Goal: Complete application form

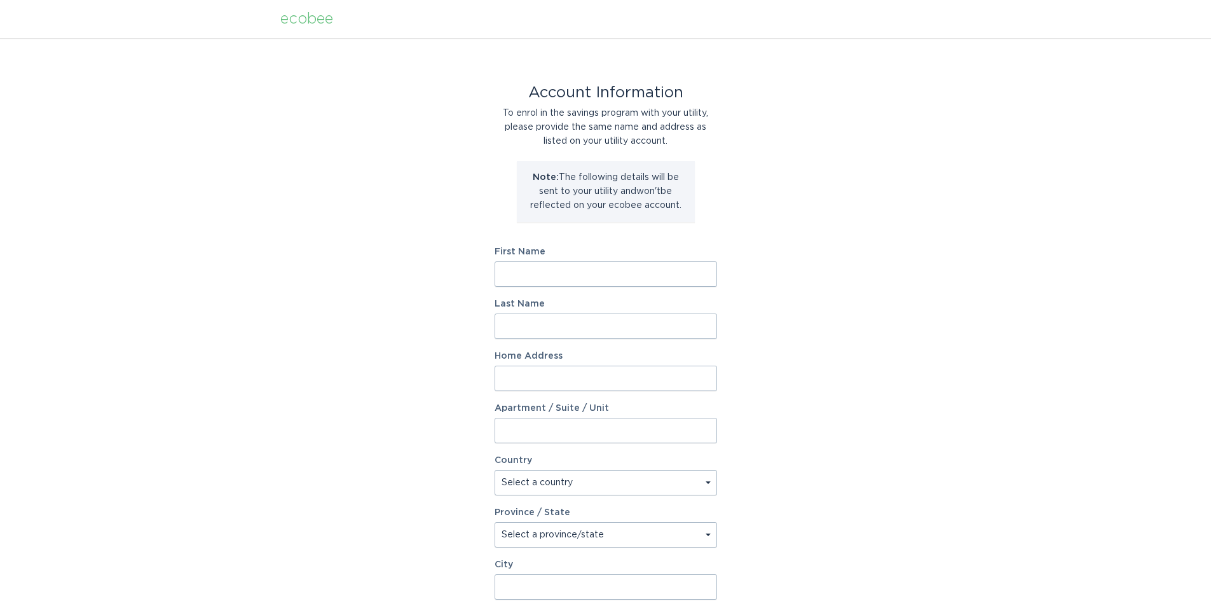
click at [545, 272] on input "First Name" at bounding box center [606, 273] width 223 height 25
click at [399, 249] on div "Account Information To enrol in the savings program with your utility, please p…" at bounding box center [605, 389] width 1211 height 702
click at [521, 273] on input "First Name" at bounding box center [606, 273] width 223 height 25
type input "[PERSON_NAME]"
click at [545, 319] on input "Last Name" at bounding box center [606, 325] width 223 height 25
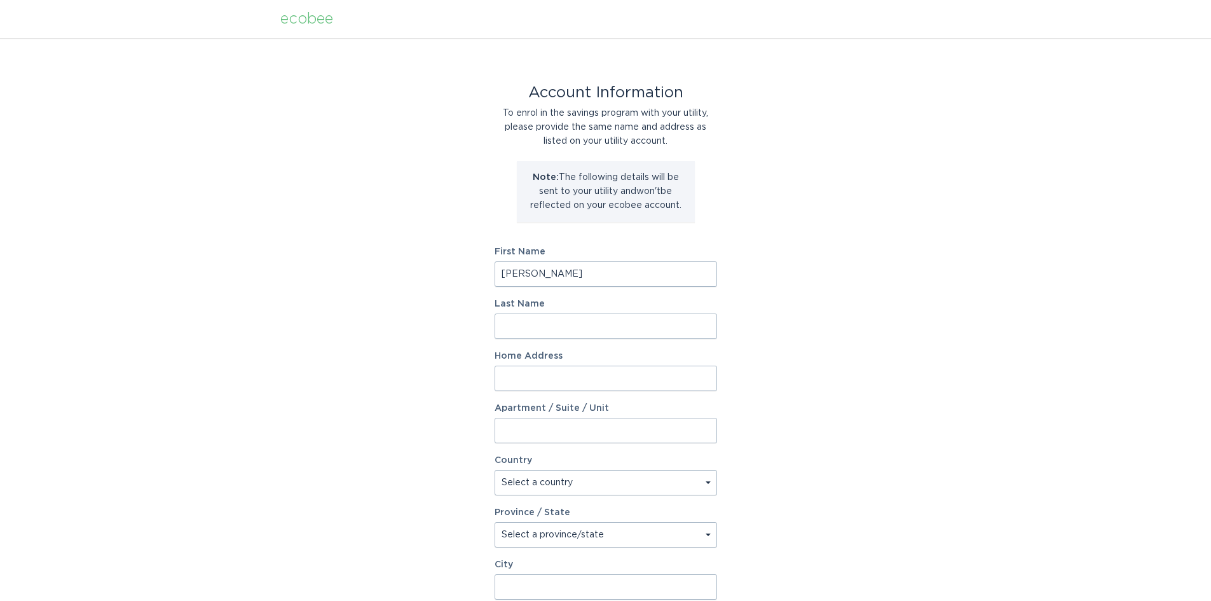
type input "[PERSON_NAME]"
click at [547, 374] on input "Home Address" at bounding box center [606, 378] width 223 height 25
type input "2"
drag, startPoint x: 526, startPoint y: 383, endPoint x: 456, endPoint y: 387, distance: 70.0
click at [456, 387] on div "Account Information To enrol in the savings program with your utility, please p…" at bounding box center [605, 389] width 1211 height 702
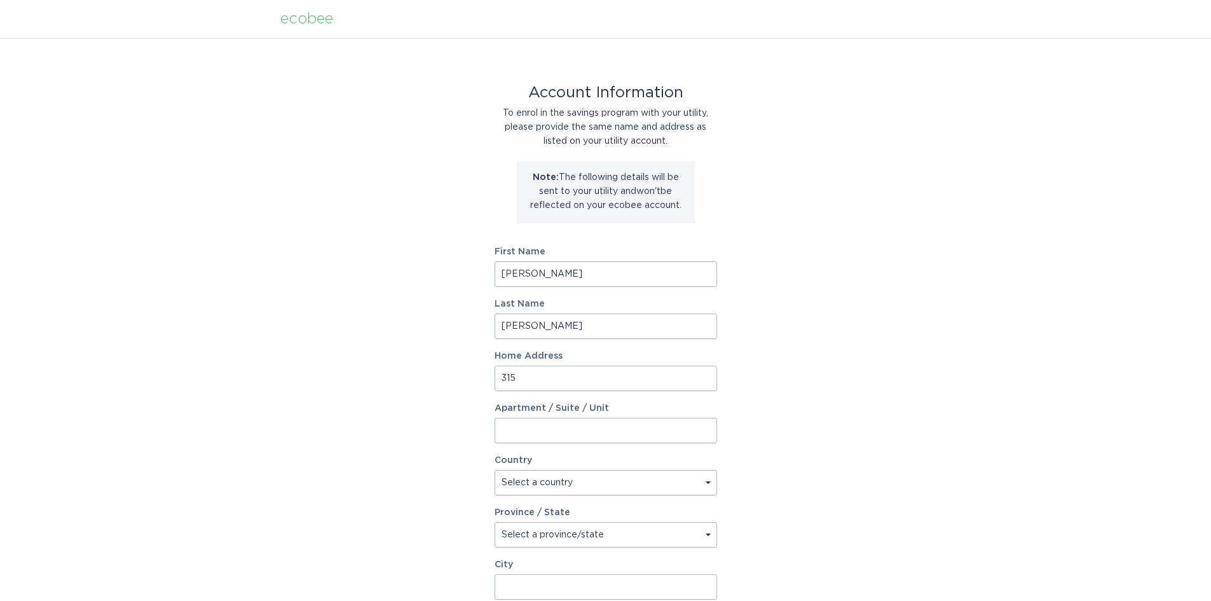
paste input "S C ST"
type input "[STREET_ADDRESS]"
click at [525, 483] on select "Select a country [GEOGRAPHIC_DATA] [GEOGRAPHIC_DATA]" at bounding box center [606, 482] width 223 height 25
select select "US"
click at [495, 470] on select "Select a country [GEOGRAPHIC_DATA] [GEOGRAPHIC_DATA]" at bounding box center [606, 482] width 223 height 25
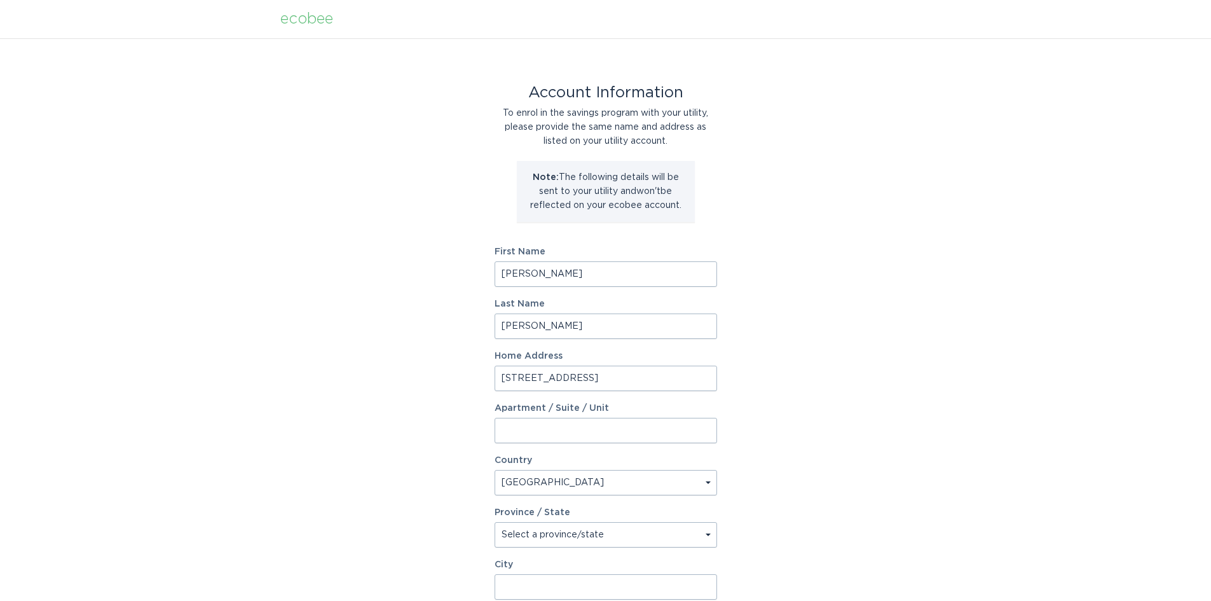
click at [517, 536] on select "Select a province/state [US_STATE] [US_STATE] [US_STATE] [US_STATE] [US_STATE] …" at bounding box center [606, 534] width 223 height 25
select select "CA"
click at [495, 522] on select "Select a province/state [US_STATE] [US_STATE] [US_STATE] [US_STATE] [US_STATE] …" at bounding box center [606, 534] width 223 height 25
click at [535, 584] on input "City" at bounding box center [606, 586] width 223 height 25
type input "Oxnard"
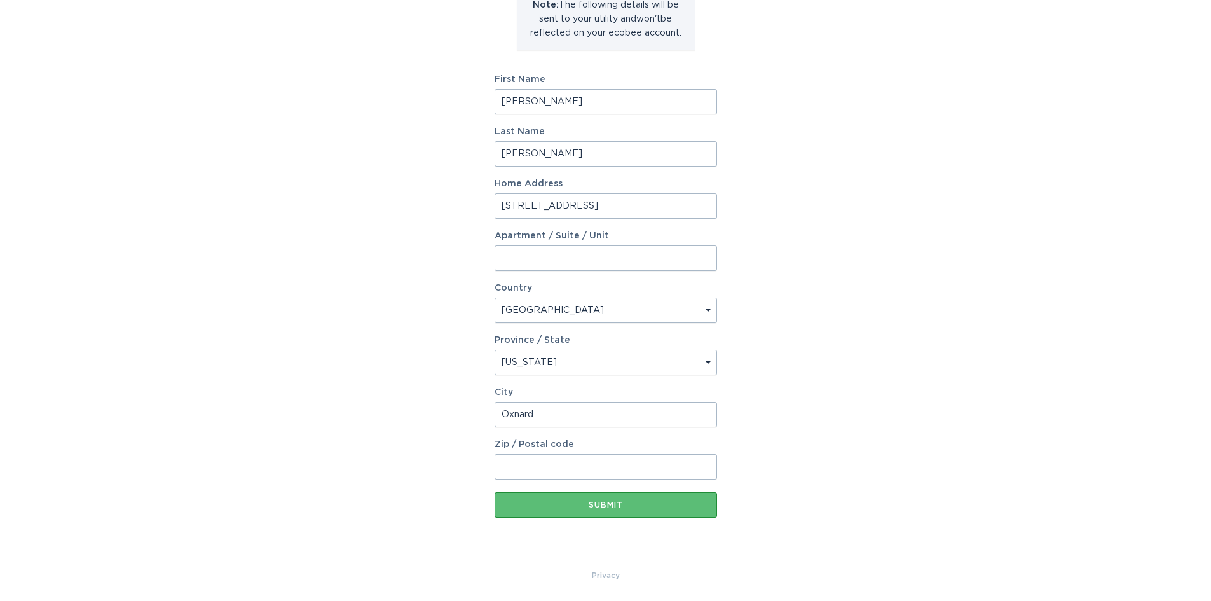
scroll to position [173, 0]
click at [589, 462] on input "Zip / Postal code" at bounding box center [606, 465] width 223 height 25
type input "93030"
click at [592, 504] on div "Submit" at bounding box center [606, 504] width 210 height 8
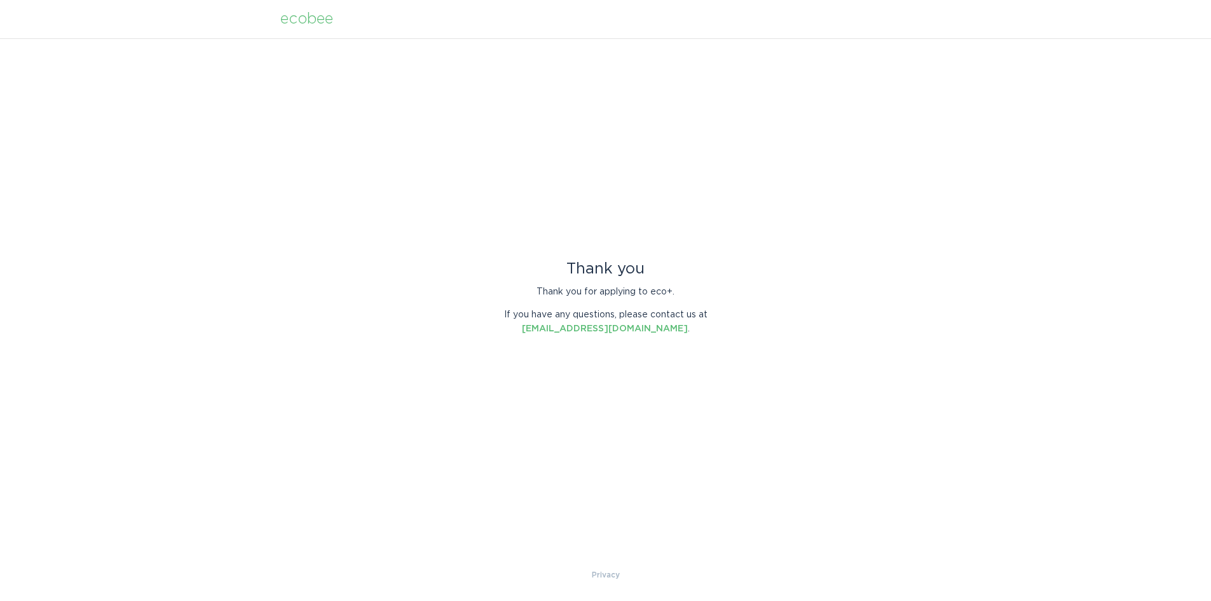
scroll to position [64, 0]
